Goal: Transaction & Acquisition: Purchase product/service

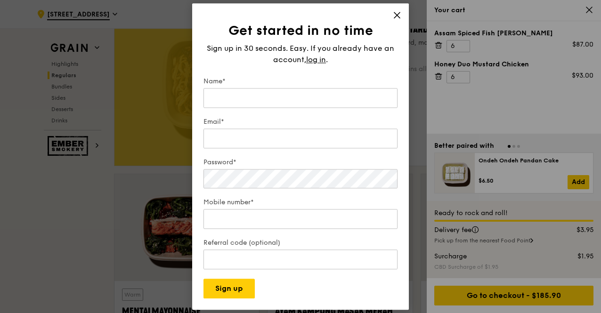
click at [399, 13] on icon at bounding box center [397, 15] width 8 height 8
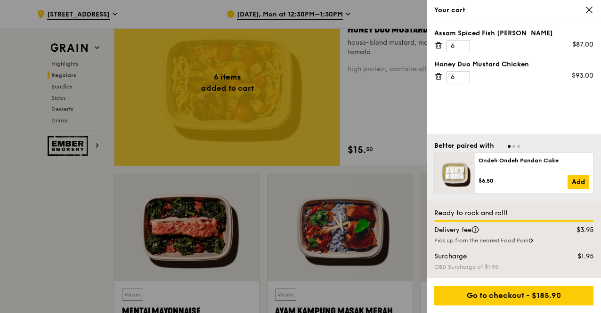
click at [395, 108] on div at bounding box center [300, 156] width 601 height 313
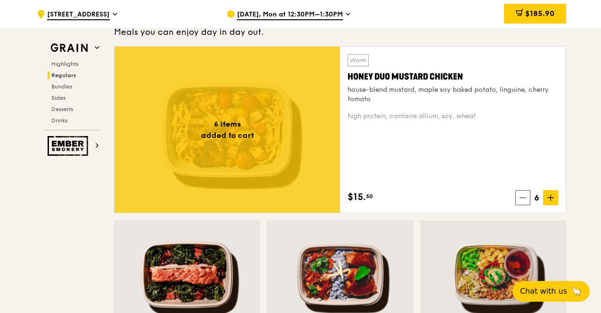
click at [587, 9] on div ".cls-1 { fill: none; stroke: #fff; stroke-linecap: round; stroke-linejoin: roun…" at bounding box center [300, 14] width 601 height 28
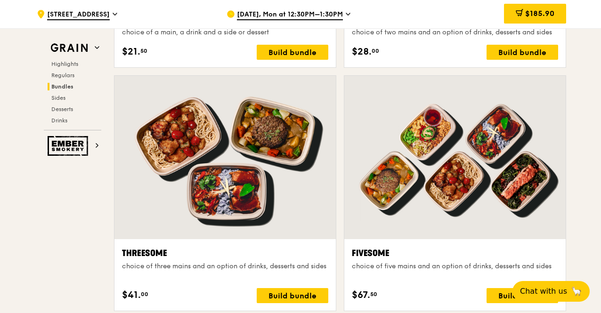
scroll to position [1602, 0]
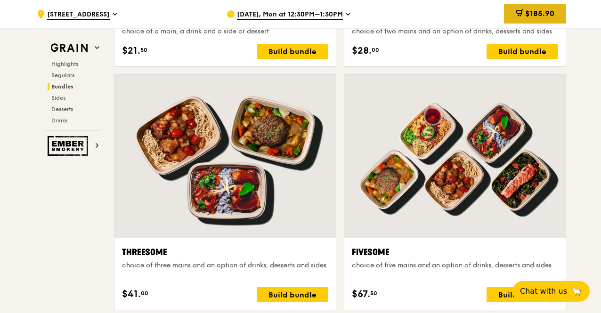
click at [543, 21] on div "$185.90" at bounding box center [535, 14] width 62 height 20
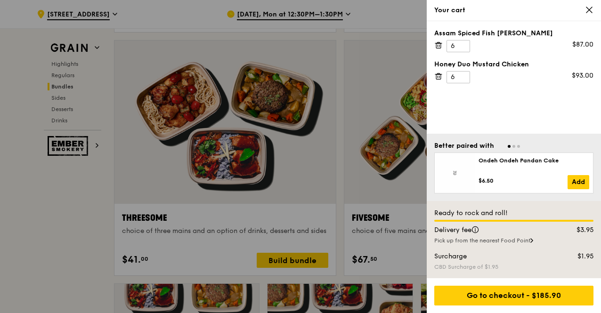
scroll to position [1696, 0]
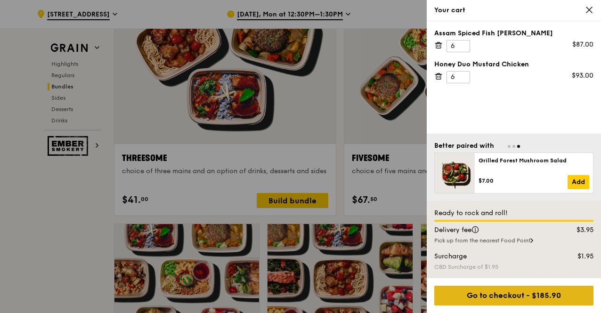
click at [531, 294] on div "Go to checkout - $185.90" at bounding box center [513, 296] width 159 height 20
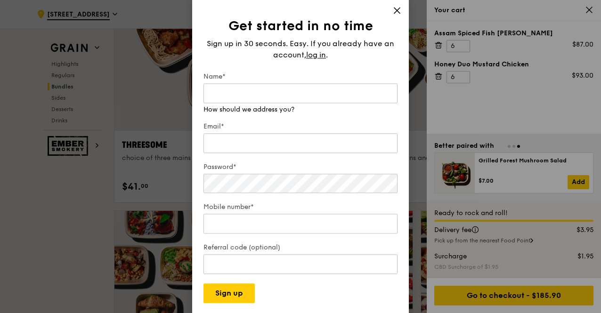
scroll to position [1649, 0]
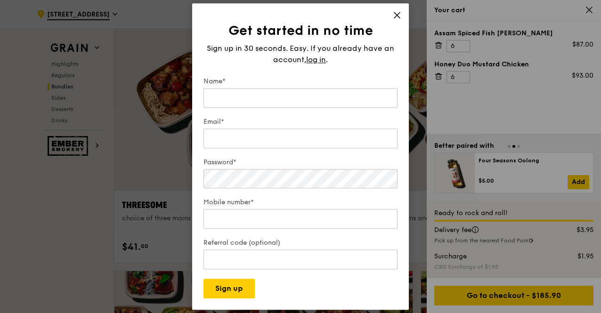
click at [393, 11] on icon at bounding box center [397, 15] width 8 height 8
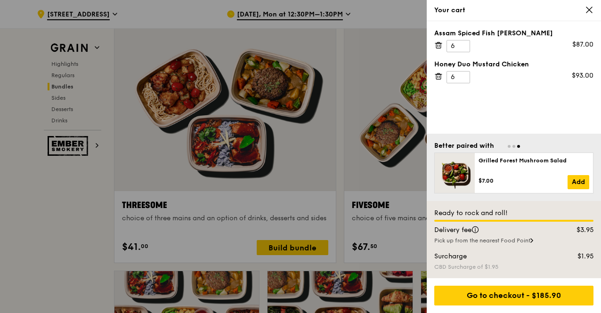
click at [93, 203] on div at bounding box center [300, 156] width 601 height 313
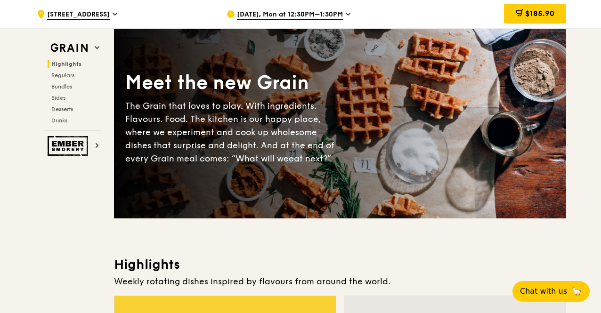
scroll to position [0, 0]
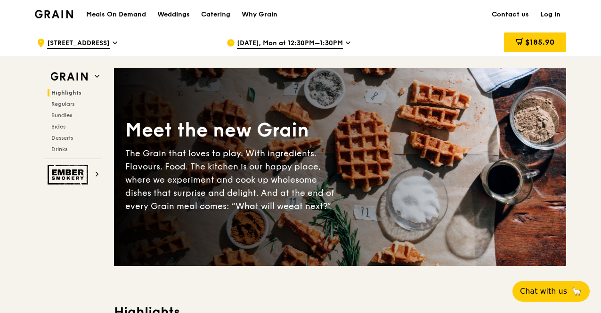
click at [138, 10] on h1 "Meals On Demand" at bounding box center [116, 14] width 60 height 9
click at [210, 9] on div "Catering" at bounding box center [215, 14] width 29 height 28
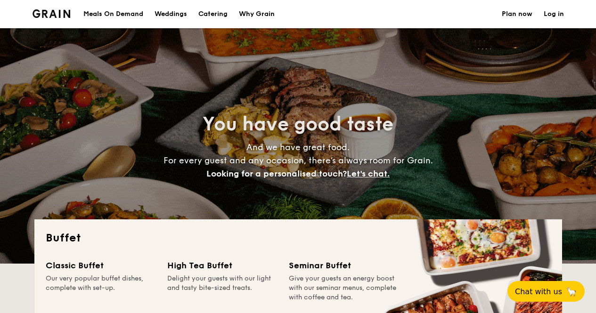
select select
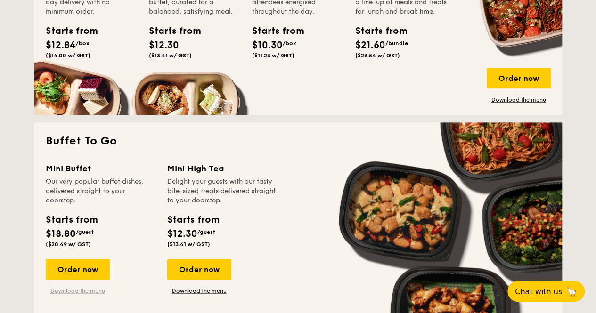
scroll to position [424, 0]
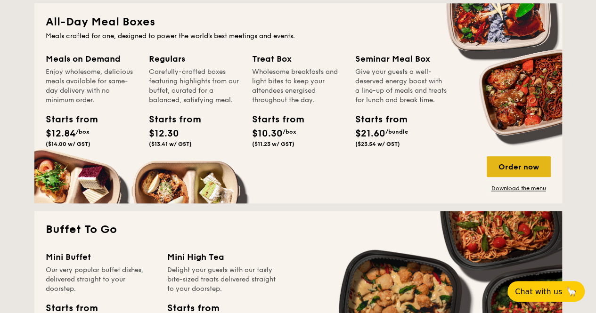
click at [529, 168] on div "Order now" at bounding box center [519, 166] width 64 height 21
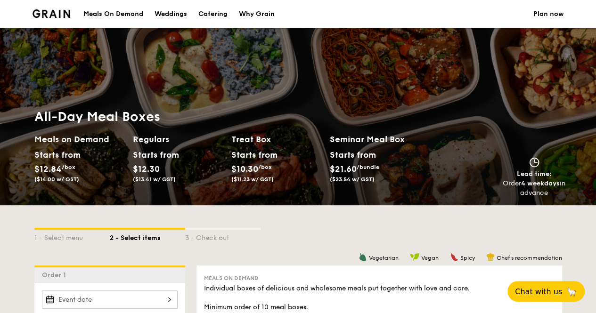
click at [65, 11] on img at bounding box center [52, 13] width 38 height 8
